Goal: Obtain resource: Obtain resource

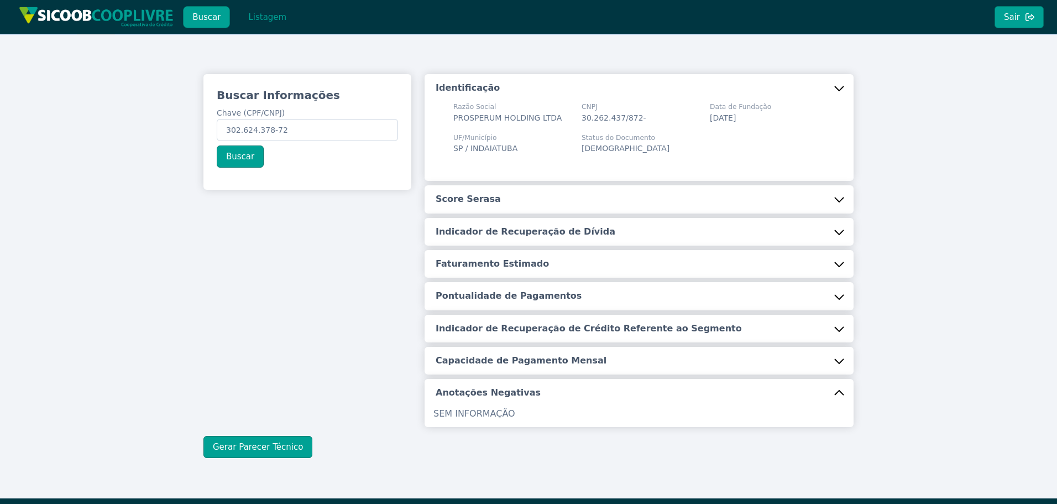
click at [50, 144] on div "Buscar Informações Chave (CPF/CNPJ) 302.624.378-72 Buscar Identificação Razão S…" at bounding box center [528, 265] width 1057 height 463
type input "17.898.122/0001-40"
click at [227, 157] on button "Buscar" at bounding box center [240, 156] width 47 height 22
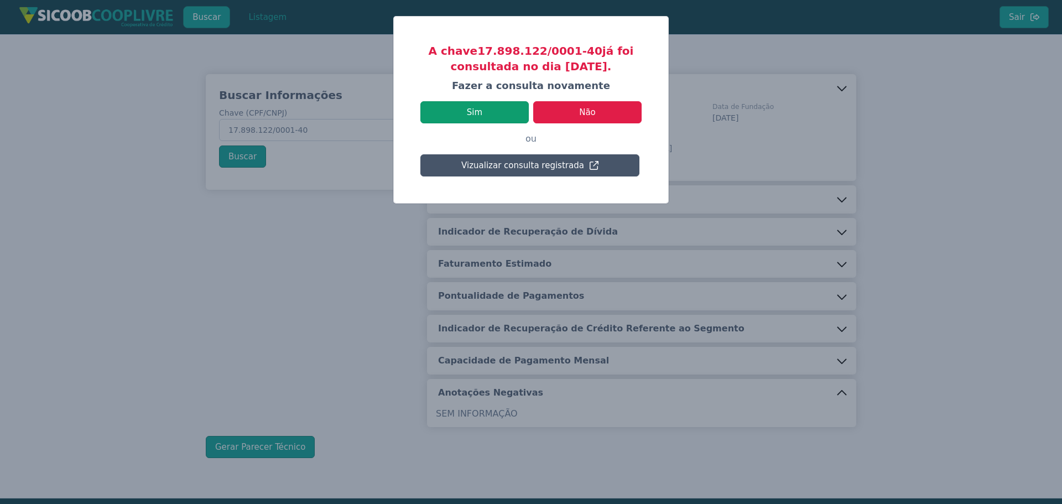
click at [486, 110] on button "Sim" at bounding box center [474, 112] width 108 height 22
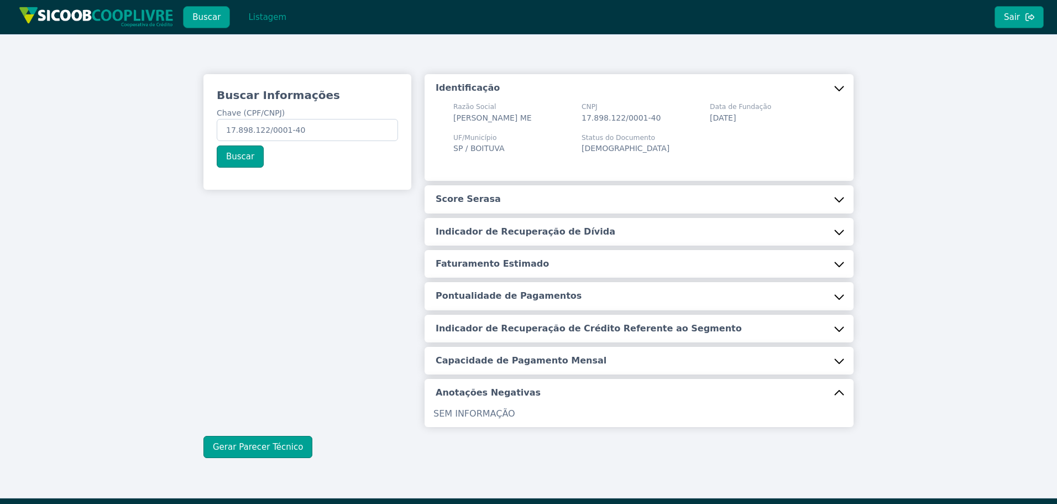
drag, startPoint x: 481, startPoint y: 194, endPoint x: 482, endPoint y: 212, distance: 18.3
click at [481, 194] on div "Identificação Razão Social [PERSON_NAME] ME CNPJ 17.898.122/0001-40 Data de Fun…" at bounding box center [639, 250] width 429 height 353
click at [496, 206] on button "Score Serasa" at bounding box center [639, 199] width 429 height 28
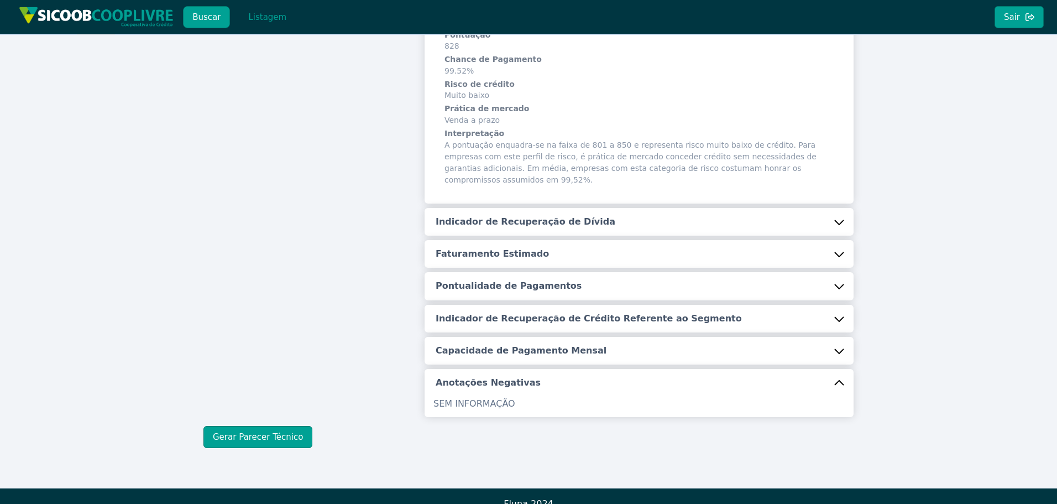
scroll to position [201, 0]
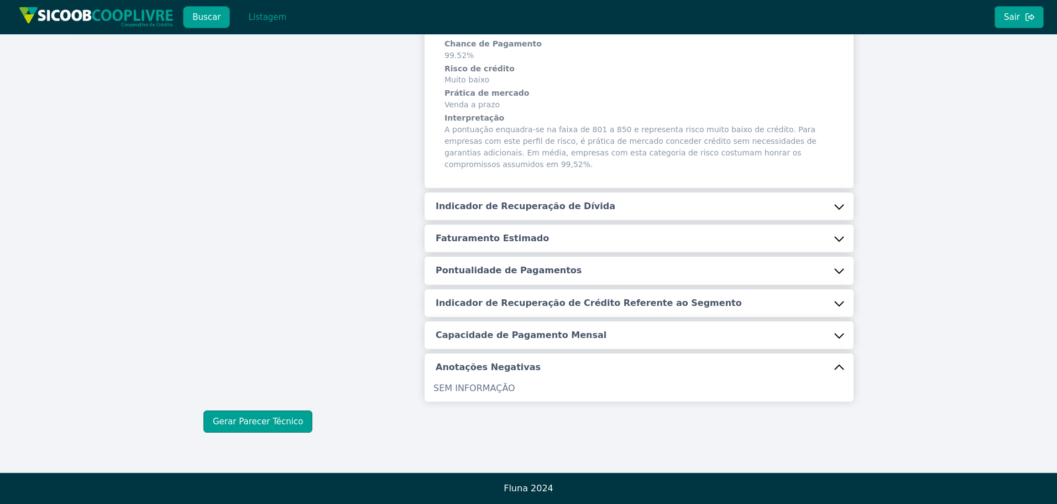
click at [526, 207] on h5 "Indicador de Recuperação de Dívida" at bounding box center [526, 206] width 180 height 12
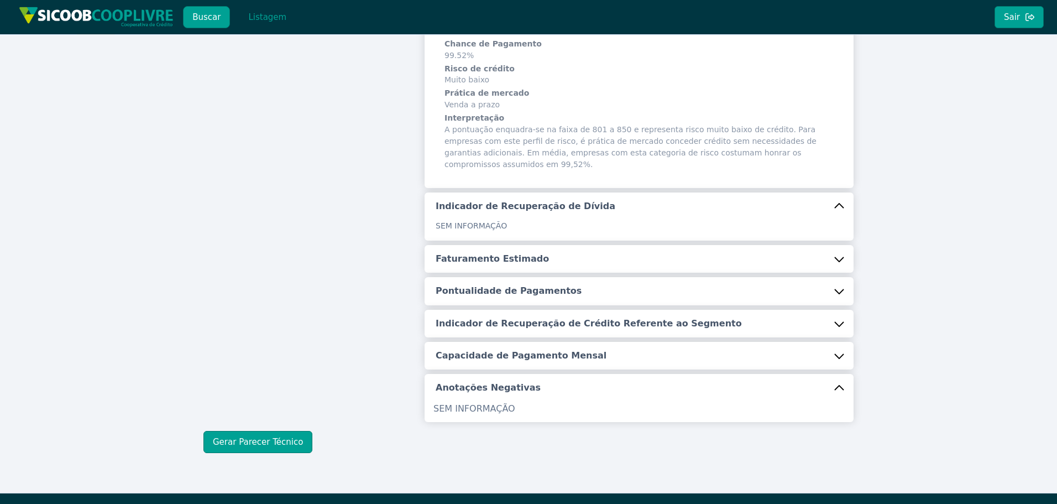
click at [501, 262] on h5 "Faturamento Estimado" at bounding box center [492, 259] width 113 height 12
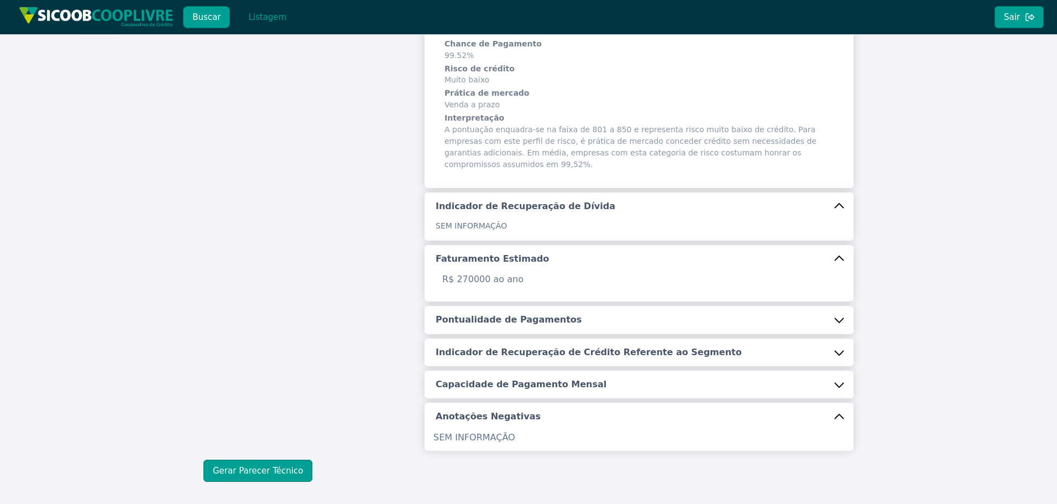
click at [497, 319] on h5 "Pontualidade de Pagamentos" at bounding box center [509, 320] width 146 height 12
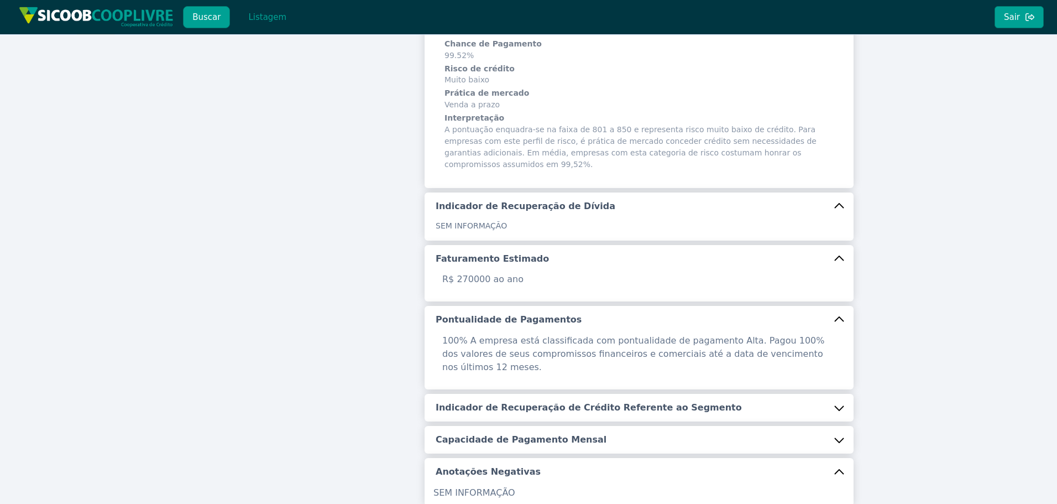
click at [497, 402] on h5 "Indicador de Recuperação de Crédito Referente ao Segmento" at bounding box center [589, 408] width 306 height 12
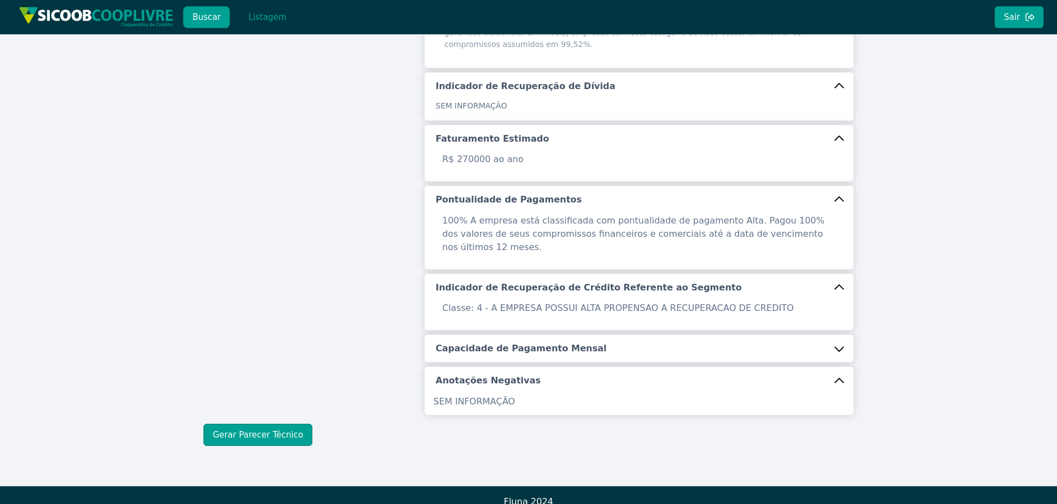
click at [506, 342] on h5 "Capacidade de Pagamento Mensal" at bounding box center [521, 348] width 171 height 12
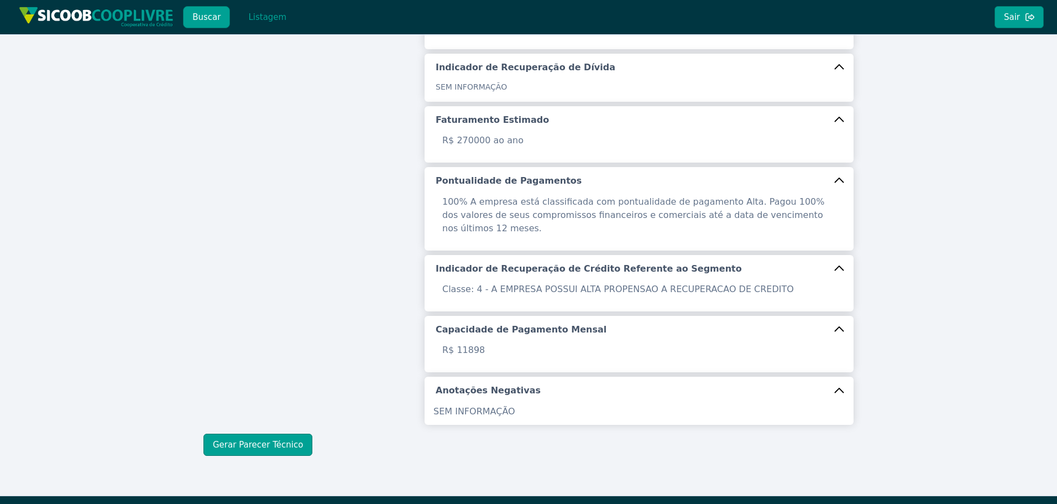
scroll to position [350, 0]
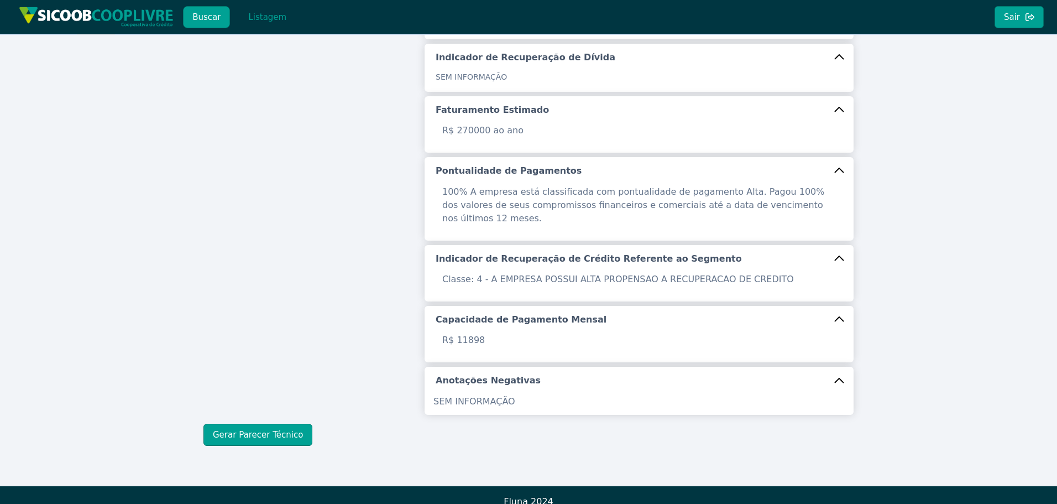
click at [270, 434] on div "Buscar Informações Chave (CPF/CNPJ) 17.898.122/0001-40 Buscar Identificação Raz…" at bounding box center [528, 84] width 1057 height 801
click at [260, 432] on div "Buscar Informações Chave (CPF/CNPJ) 17.898.122/0001-40 Buscar Identificação Raz…" at bounding box center [528, 84] width 1057 height 801
click at [269, 424] on button "Gerar Parecer Técnico" at bounding box center [258, 435] width 109 height 22
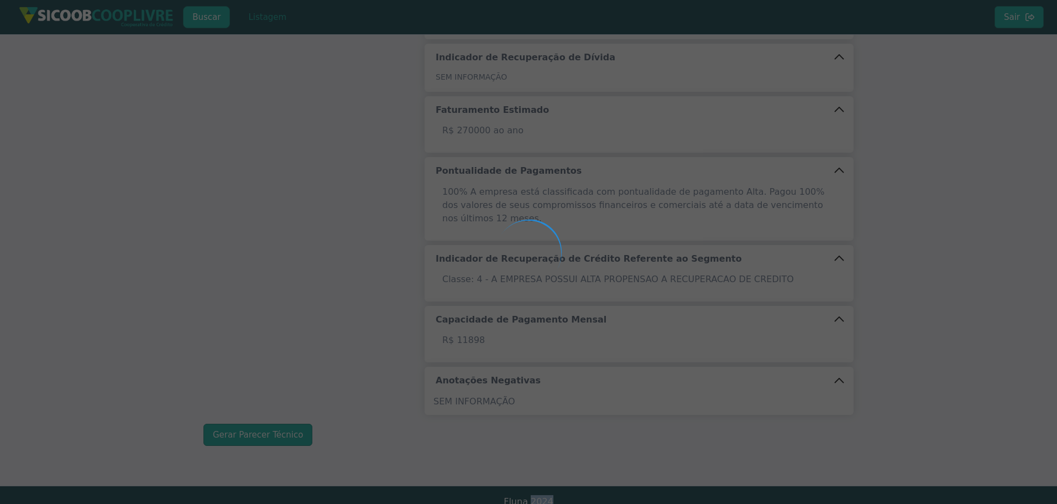
click at [269, 424] on div at bounding box center [528, 252] width 1057 height 504
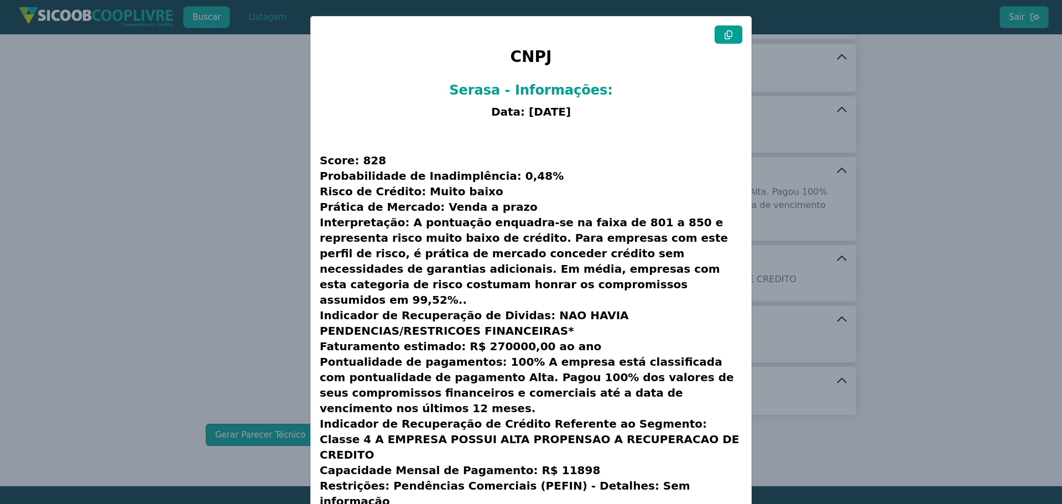
click at [732, 38] on button at bounding box center [729, 34] width 28 height 18
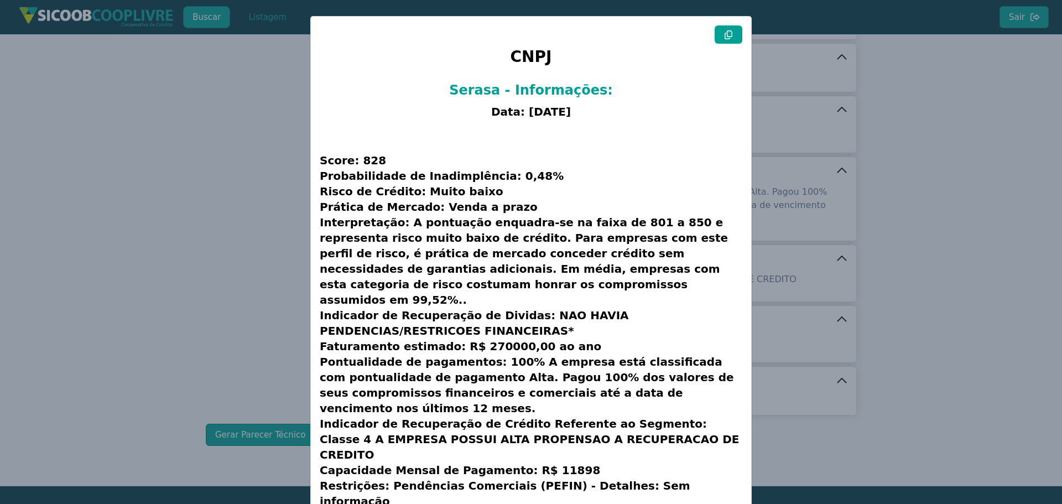
click at [732, 38] on button at bounding box center [729, 34] width 28 height 18
drag, startPoint x: 158, startPoint y: 161, endPoint x: 244, endPoint y: 191, distance: 91.1
click at [158, 161] on modal-container "CNPJ Serasa - Informações: Data: [DATE] Score: 828 Probabilidade de Inadimplênc…" at bounding box center [531, 252] width 1062 height 504
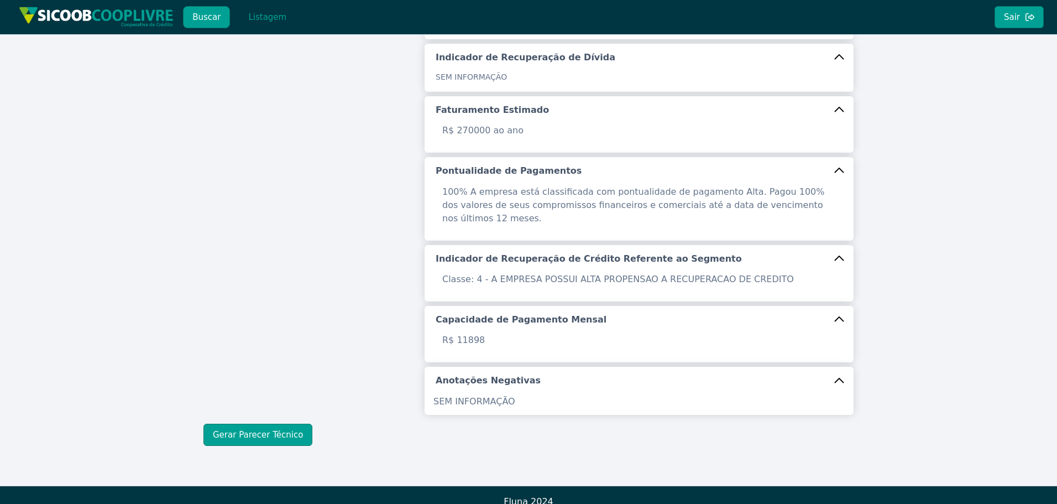
scroll to position [239, 0]
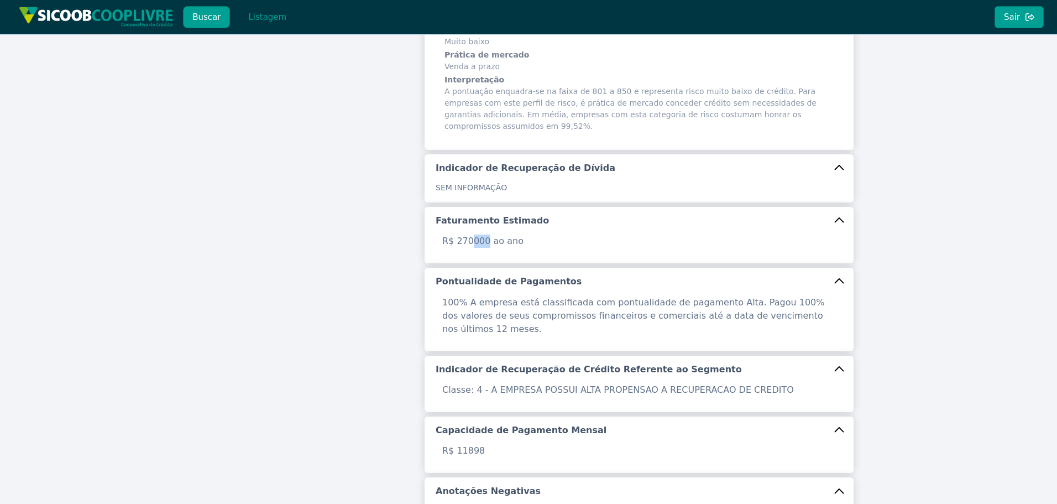
drag, startPoint x: 483, startPoint y: 243, endPoint x: 470, endPoint y: 243, distance: 13.3
click at [470, 243] on p "R$ 270000 ao ano" at bounding box center [639, 241] width 407 height 13
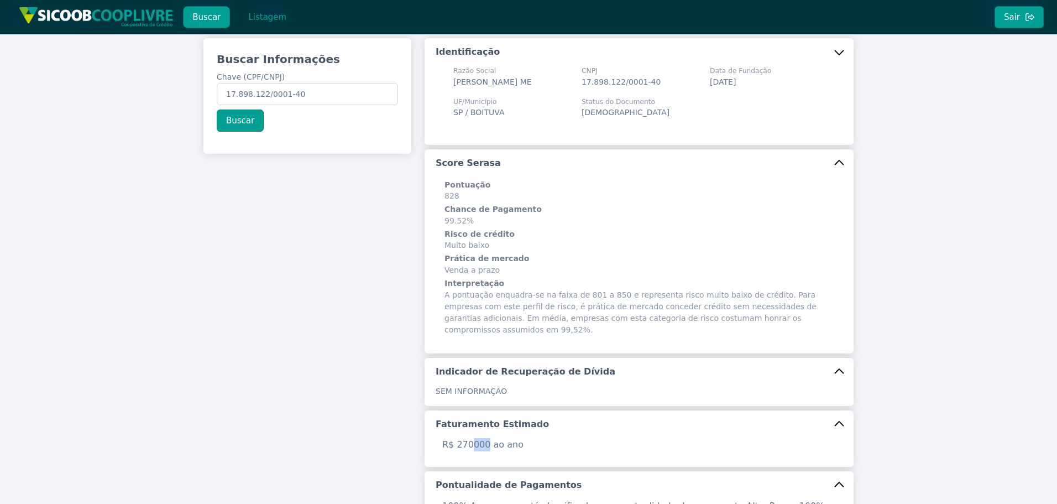
scroll to position [0, 0]
